Goal: Information Seeking & Learning: Learn about a topic

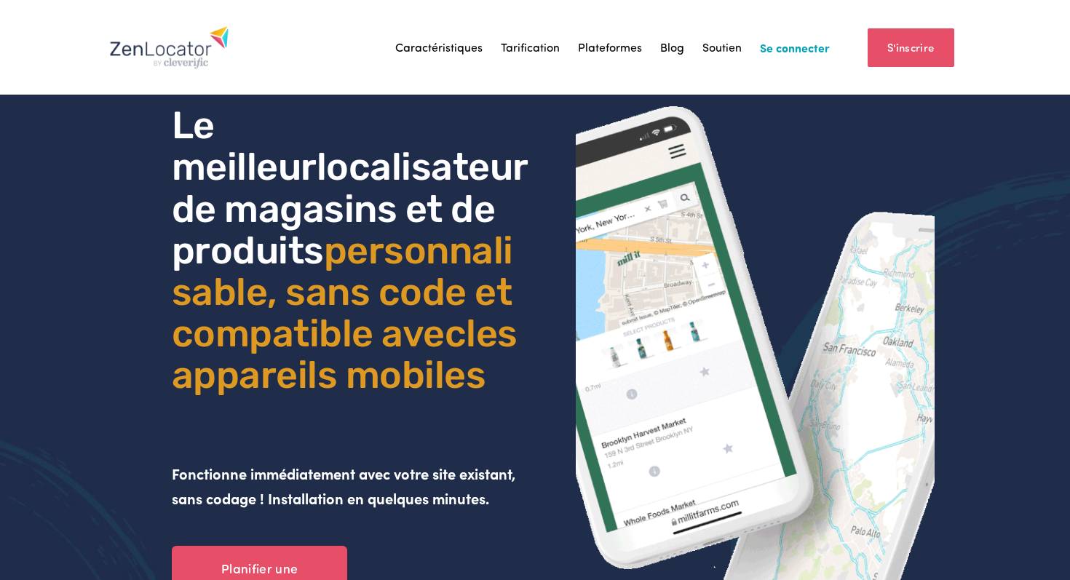
click at [443, 44] on font "Caractéristiques" at bounding box center [438, 47] width 87 height 15
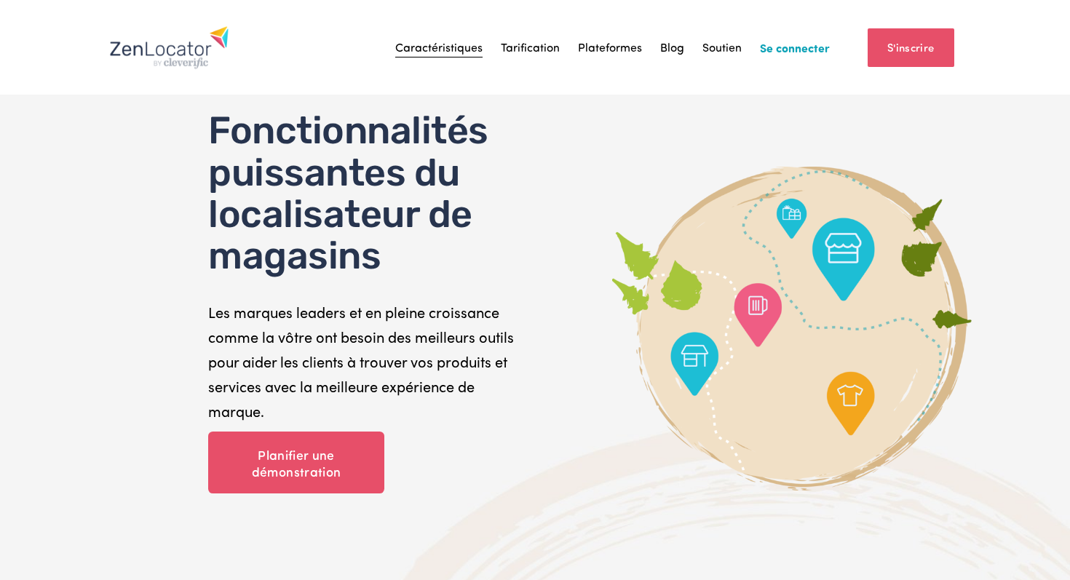
click at [608, 48] on font "Plateformes" at bounding box center [610, 47] width 64 height 15
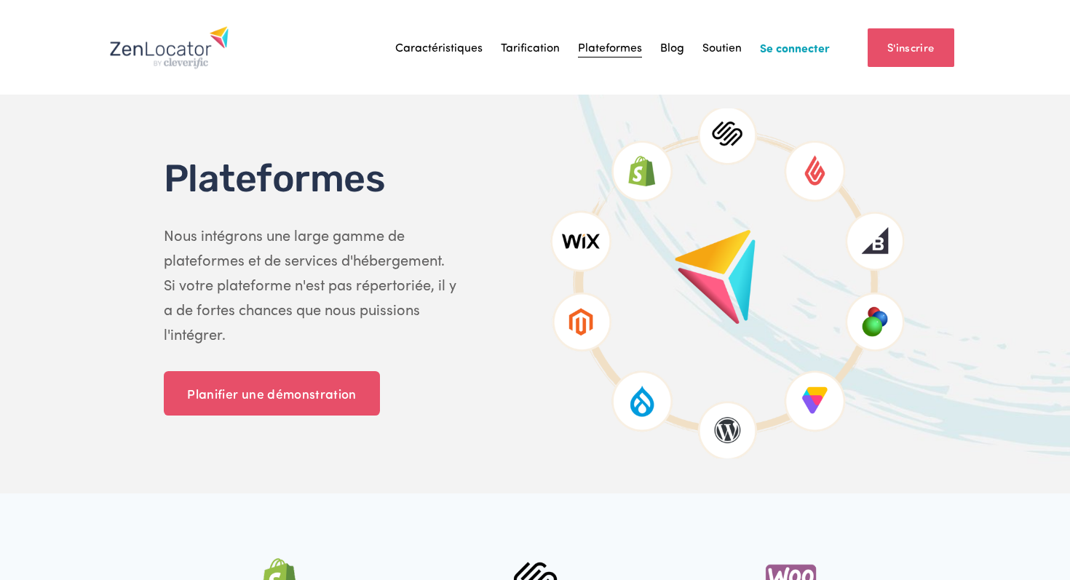
click at [550, 47] on font "Tarification" at bounding box center [530, 47] width 59 height 15
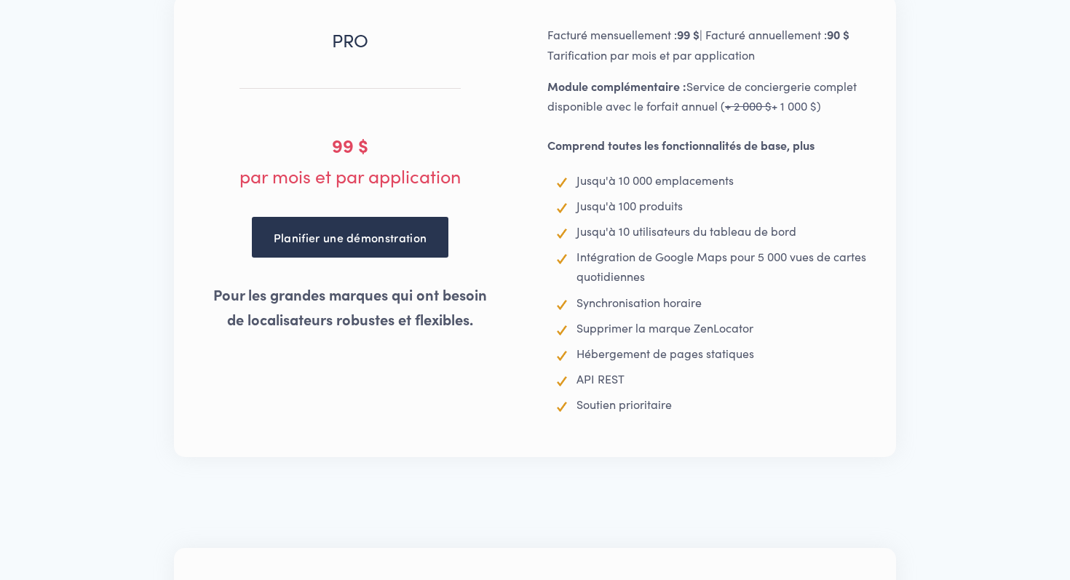
scroll to position [2338, 0]
